Goal: Check status: Check status

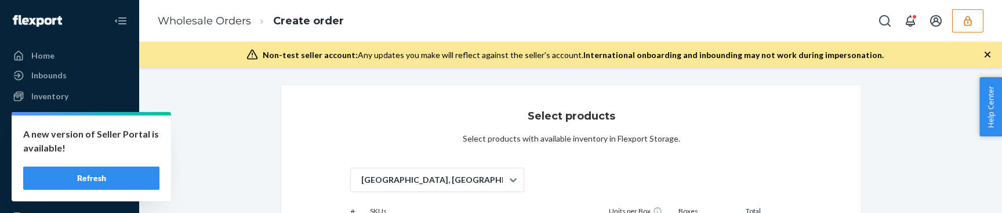
scroll to position [67, 0]
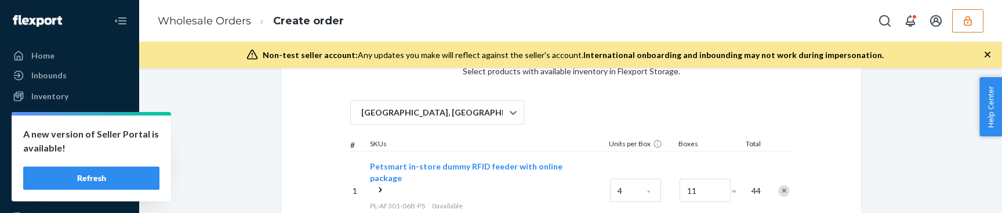
click at [967, 20] on icon "button" at bounding box center [968, 21] width 12 height 12
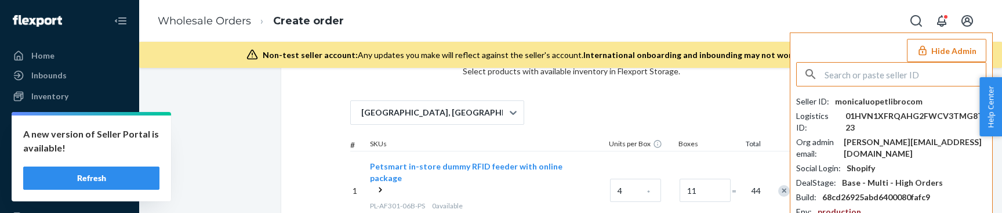
click at [957, 46] on button "Hide Admin" at bounding box center [946, 50] width 79 height 23
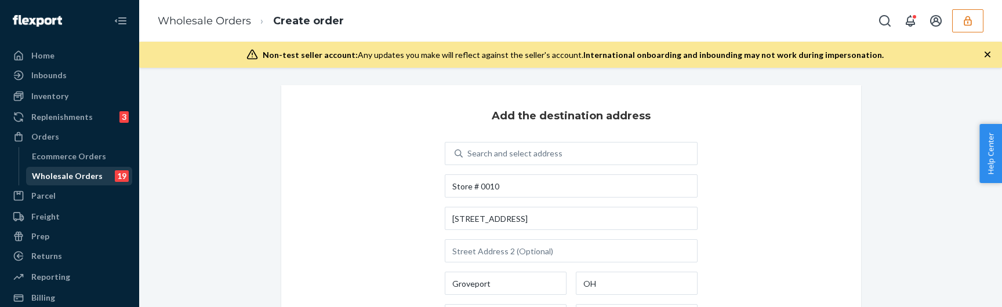
click at [71, 182] on div "Wholesale Orders 19" at bounding box center [79, 176] width 104 height 16
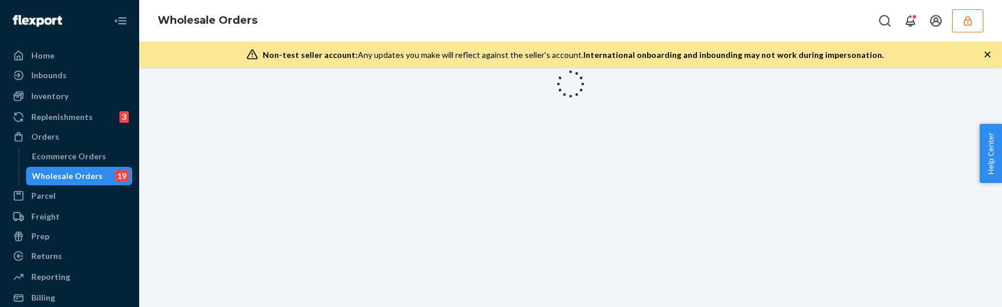
click at [977, 14] on button "button" at bounding box center [967, 20] width 31 height 23
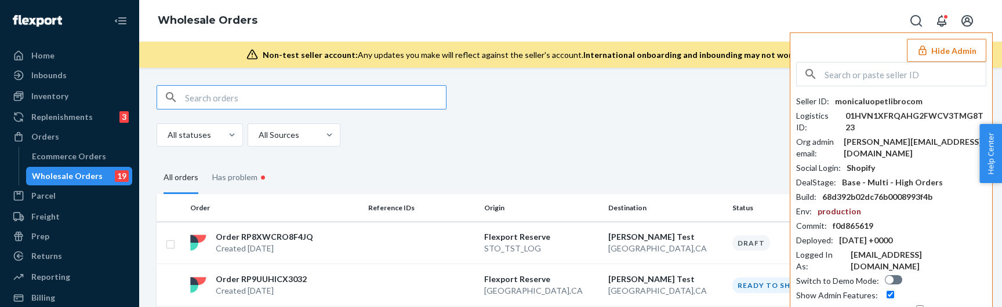
click at [881, 75] on input "text" at bounding box center [905, 74] width 161 height 23
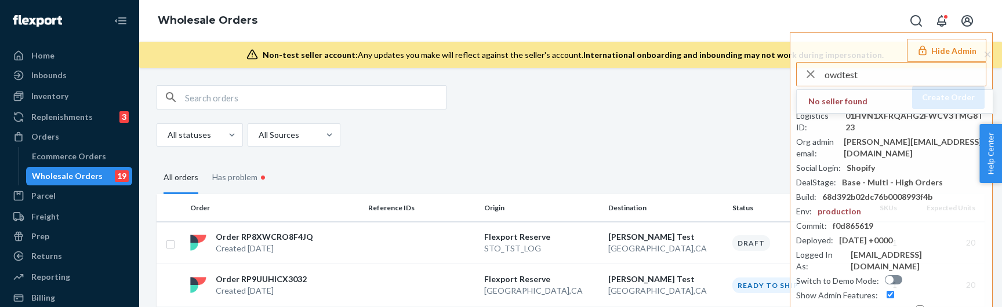
type input "owdtest"
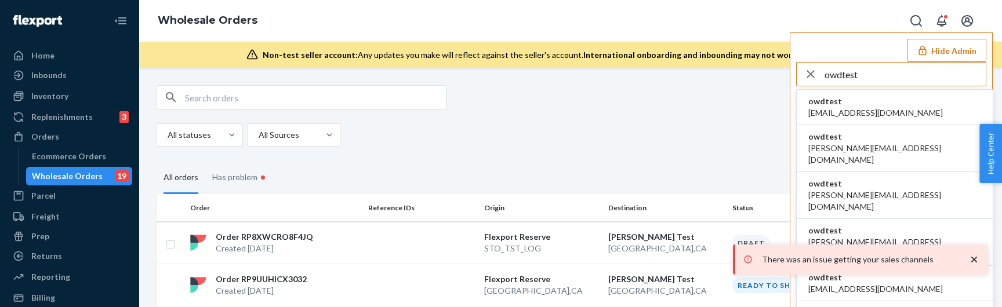
click at [837, 115] on span "[EMAIL_ADDRESS][DOMAIN_NAME]" at bounding box center [875, 113] width 135 height 12
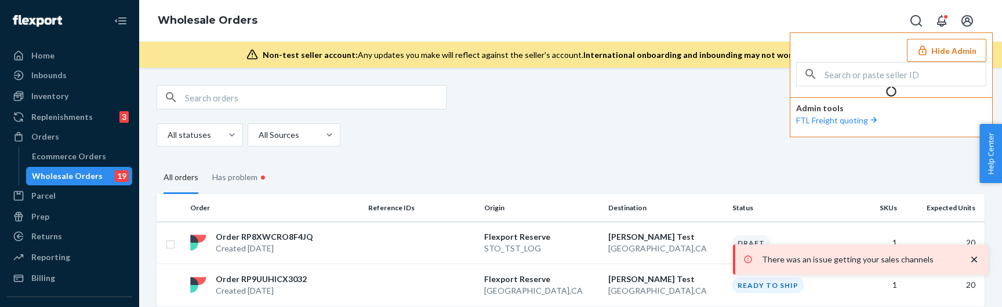
click at [977, 262] on icon "close toast" at bounding box center [974, 260] width 6 height 6
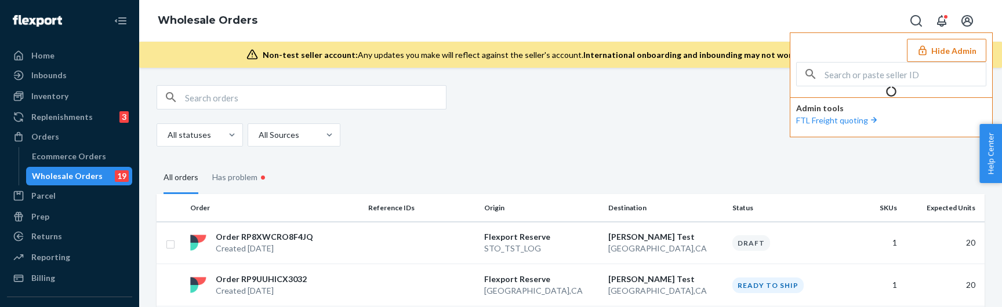
click at [946, 47] on button "Hide Admin" at bounding box center [946, 50] width 79 height 23
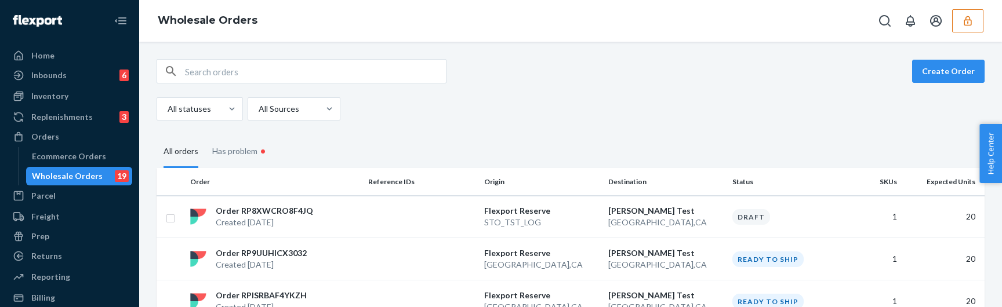
click at [300, 72] on input "text" at bounding box center [315, 71] width 261 height 23
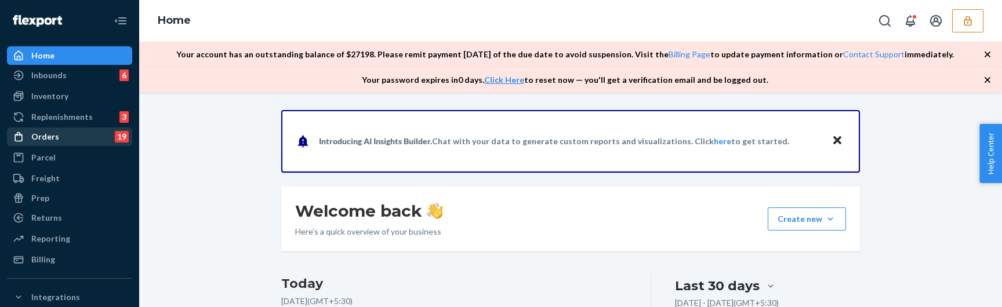
click at [86, 140] on div "Orders 19" at bounding box center [69, 137] width 123 height 16
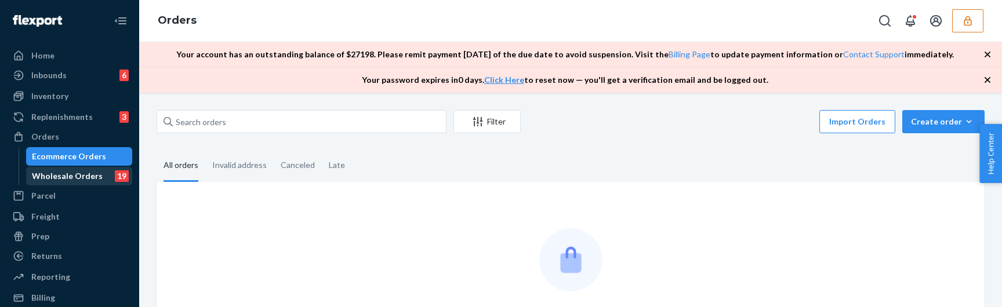
click at [75, 176] on div "Wholesale Orders" at bounding box center [67, 176] width 71 height 12
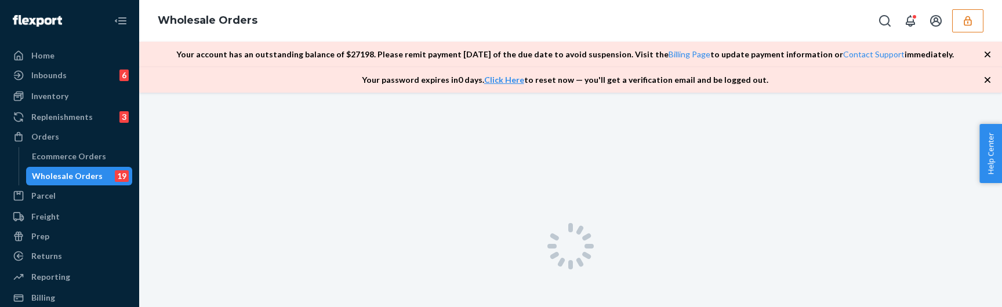
click at [986, 57] on icon "button" at bounding box center [988, 55] width 12 height 12
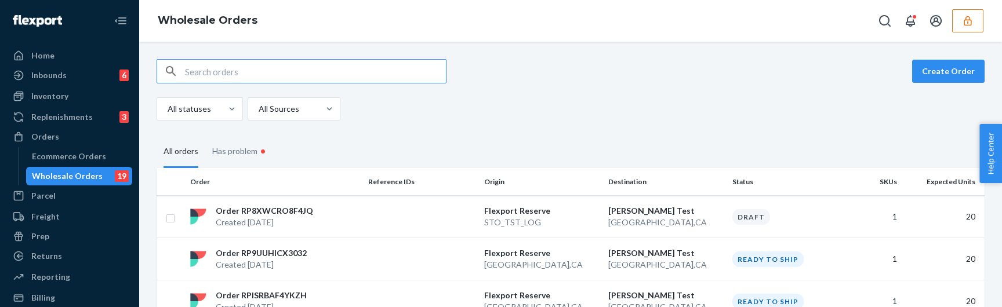
click at [292, 76] on input "text" at bounding box center [315, 71] width 261 height 23
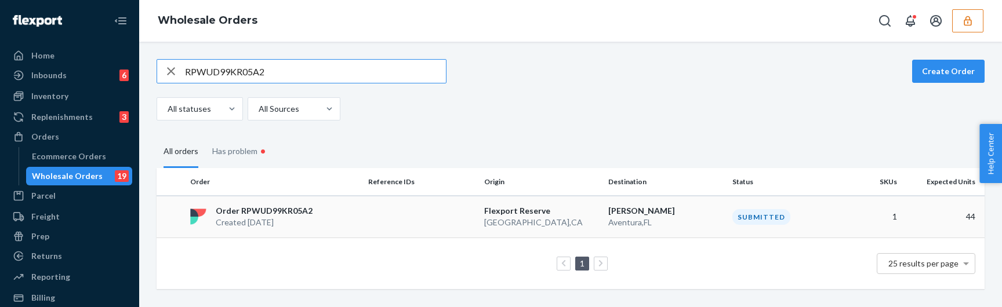
type input "RPWUD99KR05A2"
click at [259, 209] on p "Order RPWUD99KR05A2" at bounding box center [264, 211] width 97 height 12
